Goal: Information Seeking & Learning: Learn about a topic

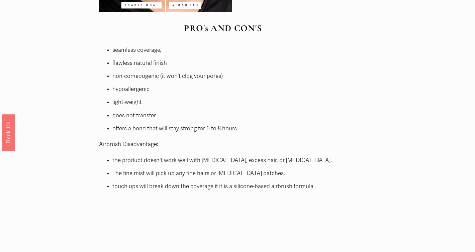
scroll to position [1628, 0]
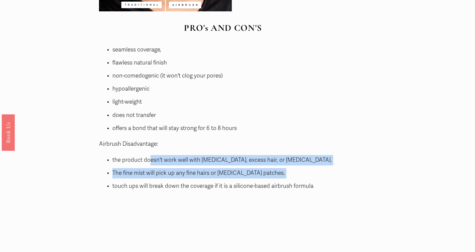
drag, startPoint x: 150, startPoint y: 159, endPoint x: 257, endPoint y: 182, distance: 109.6
click at [257, 182] on ul "the product doesn't work well with [MEDICAL_DATA], excess hair, or [MEDICAL_DAT…" at bounding box center [223, 173] width 248 height 36
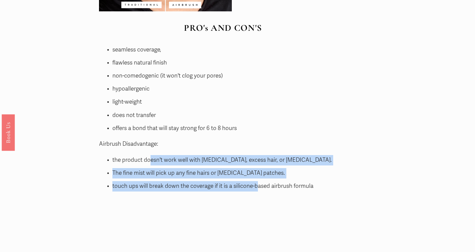
click at [257, 182] on p "touch ups will break down the coverage if it is a silicone-based airbrush formu…" at bounding box center [229, 186] width 235 height 10
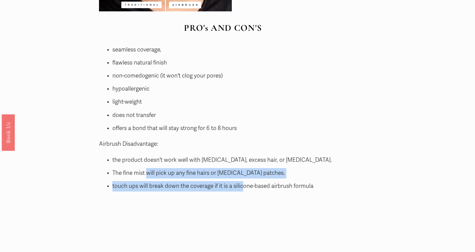
drag, startPoint x: 146, startPoint y: 171, endPoint x: 241, endPoint y: 184, distance: 96.0
click at [241, 184] on ul "the product doesn't work well with [MEDICAL_DATA], excess hair, or [MEDICAL_DAT…" at bounding box center [223, 173] width 248 height 36
click at [241, 184] on p "touch ups will break down the coverage if it is a silicone-based airbrush formu…" at bounding box center [229, 186] width 235 height 10
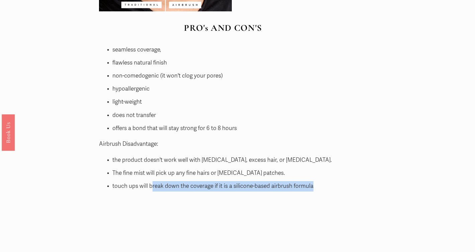
drag, startPoint x: 152, startPoint y: 186, endPoint x: 286, endPoint y: 195, distance: 134.2
click at [286, 195] on div "PRO's AND CON'S Airbrush Benefits: seamless coverage, flawless natural finish n…" at bounding box center [223, 108] width 260 height 183
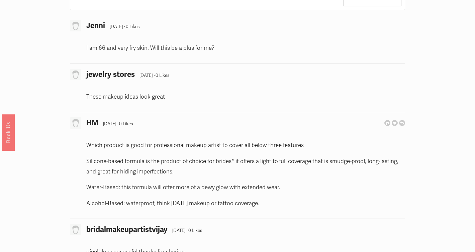
scroll to position [2959, 0]
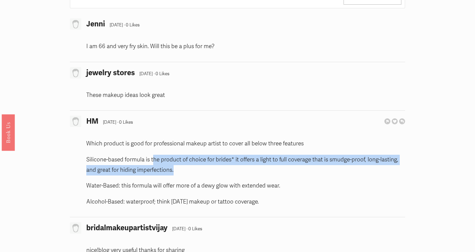
drag, startPoint x: 153, startPoint y: 160, endPoint x: 190, endPoint y: 174, distance: 40.2
click at [190, 174] on p "Silicone-based formula is the product of choice for brides* it offers a light t…" at bounding box center [245, 165] width 319 height 20
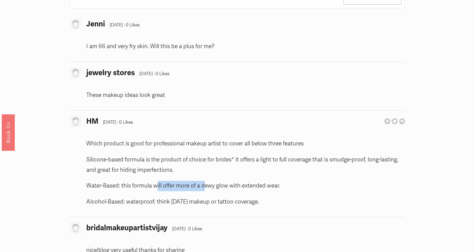
drag, startPoint x: 157, startPoint y: 187, endPoint x: 205, endPoint y: 184, distance: 48.7
click at [205, 184] on p "Water-Based: this formula will offer more of a dewy glow with extended wear." at bounding box center [245, 186] width 319 height 10
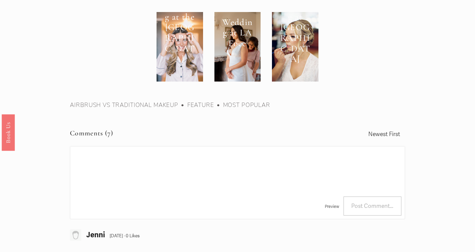
scroll to position [2025, 0]
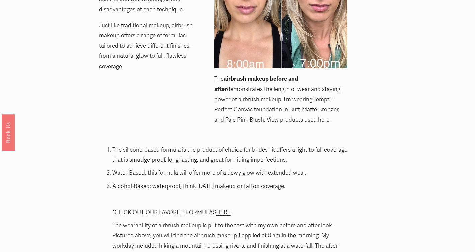
click at [167, 138] on div "The silicone-based formula is the product of choice for brides* it offers a lig…" at bounding box center [223, 227] width 260 height 180
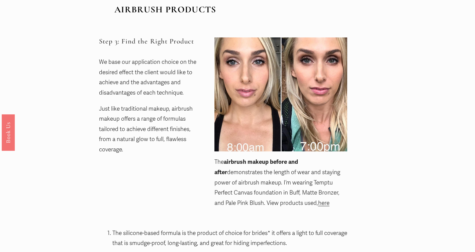
scroll to position [1893, 0]
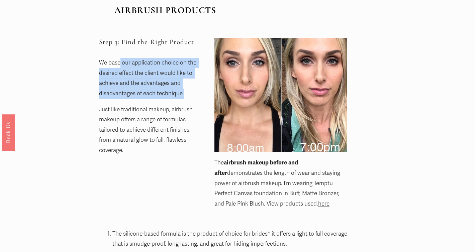
drag, startPoint x: 119, startPoint y: 64, endPoint x: 184, endPoint y: 92, distance: 70.8
click at [184, 92] on p "We base our application choice on the desired effect the client would like to a…" at bounding box center [151, 78] width 104 height 41
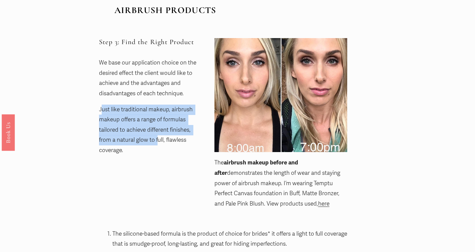
drag, startPoint x: 102, startPoint y: 107, endPoint x: 157, endPoint y: 137, distance: 62.2
click at [157, 137] on p "Just like traditional makeup, airbrush makeup offers a range of formulas tailor…" at bounding box center [151, 130] width 104 height 51
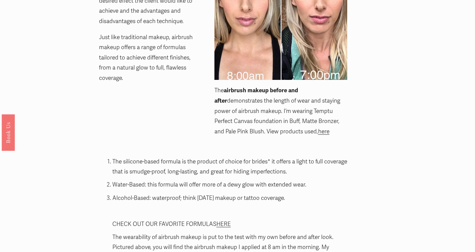
scroll to position [1965, 0]
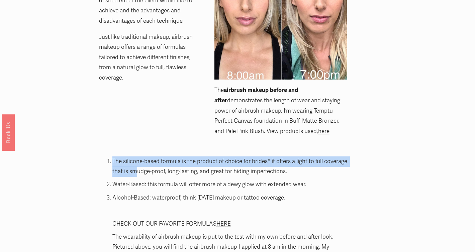
drag, startPoint x: 114, startPoint y: 161, endPoint x: 160, endPoint y: 175, distance: 47.9
click at [160, 175] on p "The silicone-based formula is the product of choice for brides* it offers a lig…" at bounding box center [229, 167] width 235 height 20
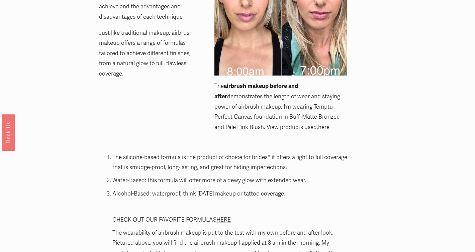
scroll to position [1972, 0]
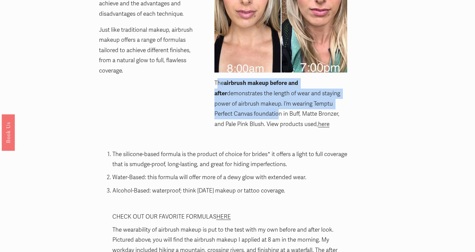
drag, startPoint x: 218, startPoint y: 84, endPoint x: 258, endPoint y: 115, distance: 50.4
click at [258, 115] on p "The airbrush makeup before and after demonstrates the length of wear and stayin…" at bounding box center [281, 103] width 133 height 51
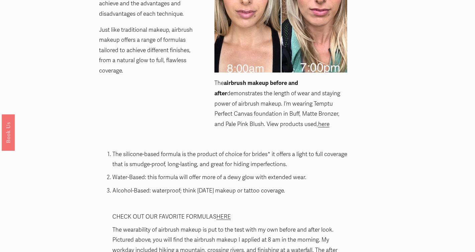
click at [318, 125] on link "here" at bounding box center [323, 124] width 11 height 7
click at [158, 128] on div "Step 3: Find the Right Product We base our application choice on the desired ef…" at bounding box center [223, 47] width 260 height 188
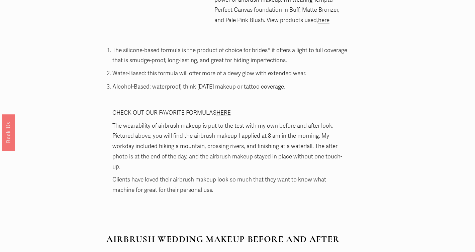
scroll to position [2077, 0]
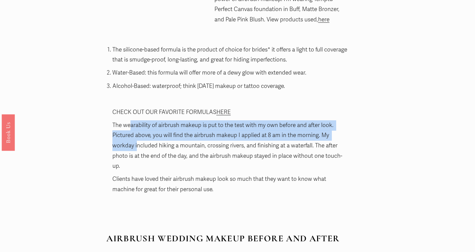
drag, startPoint x: 132, startPoint y: 125, endPoint x: 137, endPoint y: 148, distance: 23.5
click at [137, 148] on p "The wearability of airbrush makeup is put to the test with my own before and af…" at bounding box center [229, 146] width 235 height 51
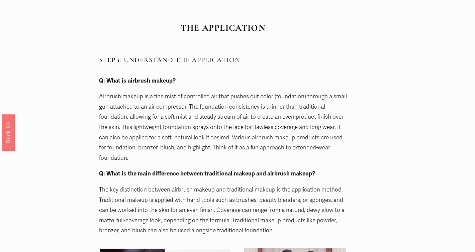
scroll to position [532, 0]
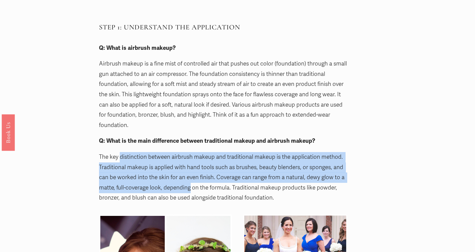
drag, startPoint x: 120, startPoint y: 162, endPoint x: 191, endPoint y: 188, distance: 76.3
click at [191, 188] on p "The key distinction between airbrush makeup and traditional makeup is the appli…" at bounding box center [223, 177] width 248 height 51
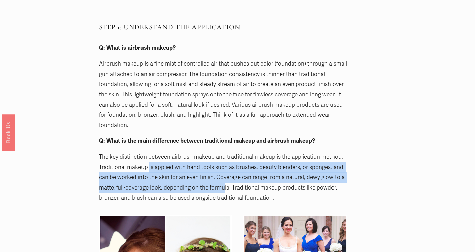
drag, startPoint x: 149, startPoint y: 168, endPoint x: 225, endPoint y: 190, distance: 78.9
click at [225, 190] on p "The key distinction between airbrush makeup and traditional makeup is the appli…" at bounding box center [223, 177] width 248 height 51
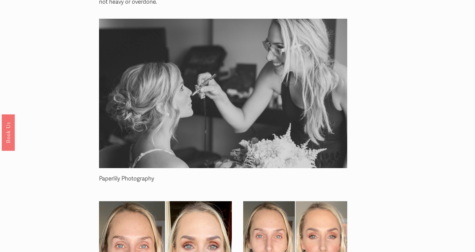
scroll to position [1309, 0]
